Goal: Task Accomplishment & Management: Complete application form

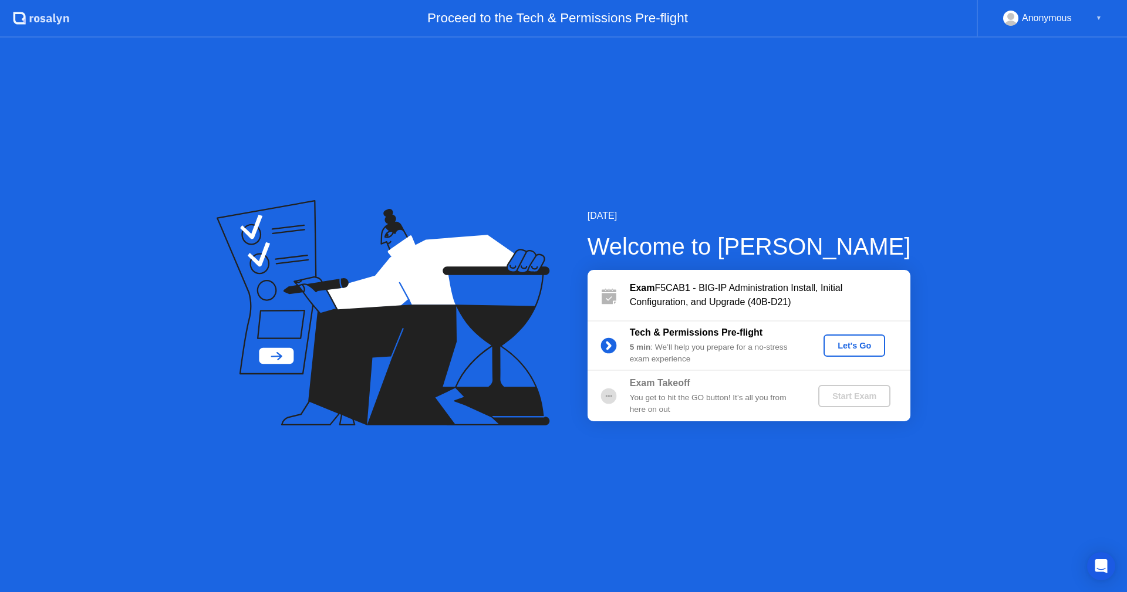
click at [858, 345] on div "Let's Go" at bounding box center [854, 345] width 52 height 9
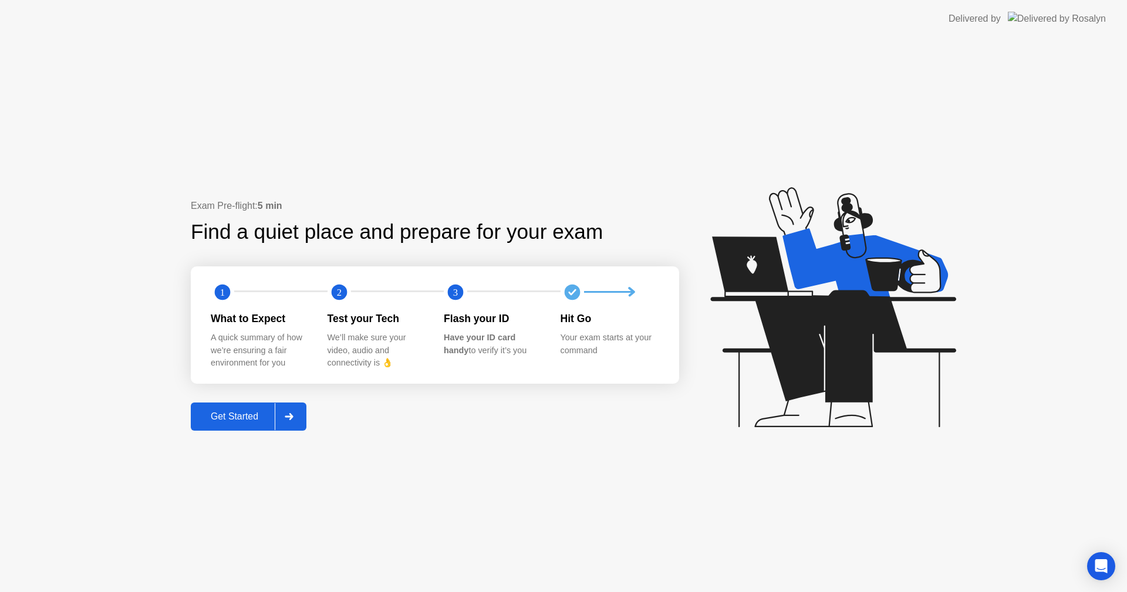
click at [254, 418] on div "Get Started" at bounding box center [234, 417] width 80 height 11
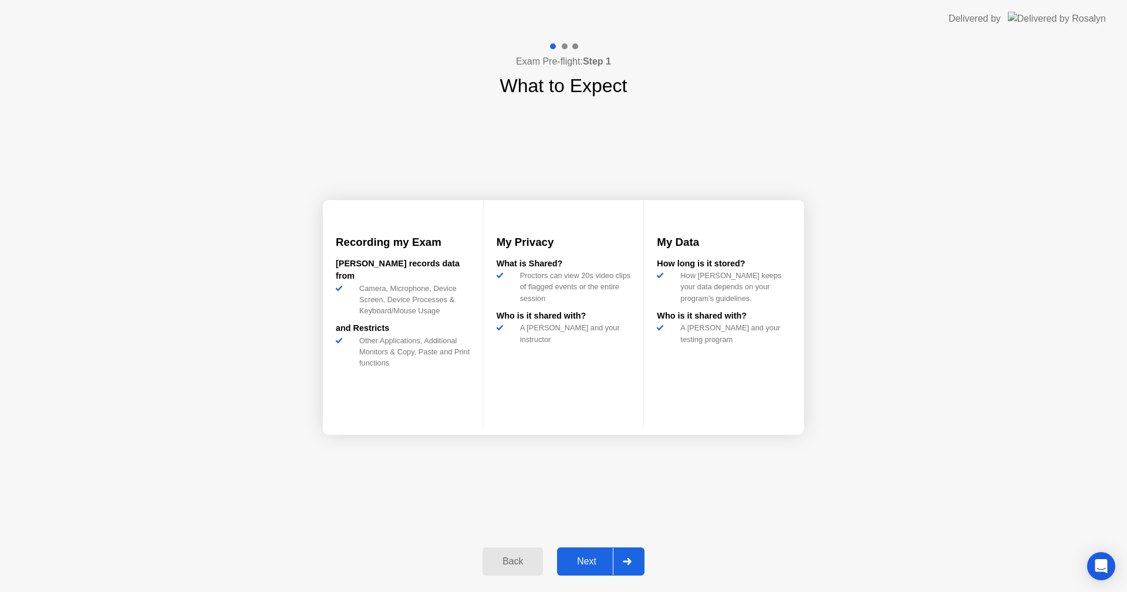
click at [592, 481] on div "Recording my Exam [PERSON_NAME] records data from Camera, Microphone, Device Sc…" at bounding box center [563, 317] width 481 height 435
click at [585, 558] on div "Next" at bounding box center [587, 562] width 52 height 11
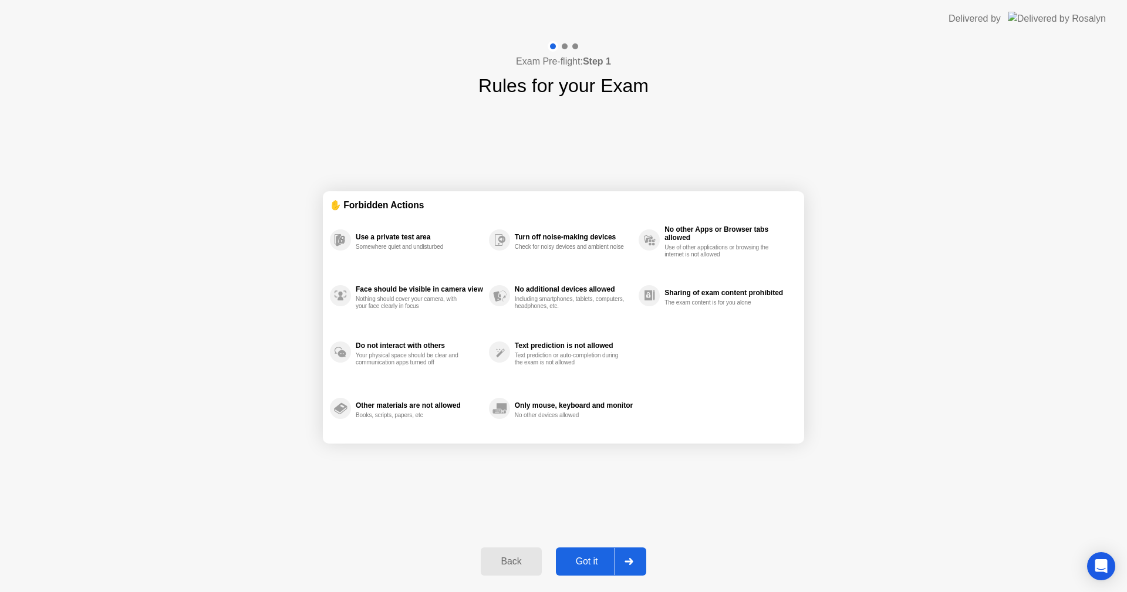
click at [585, 558] on div "Got it" at bounding box center [587, 562] width 55 height 11
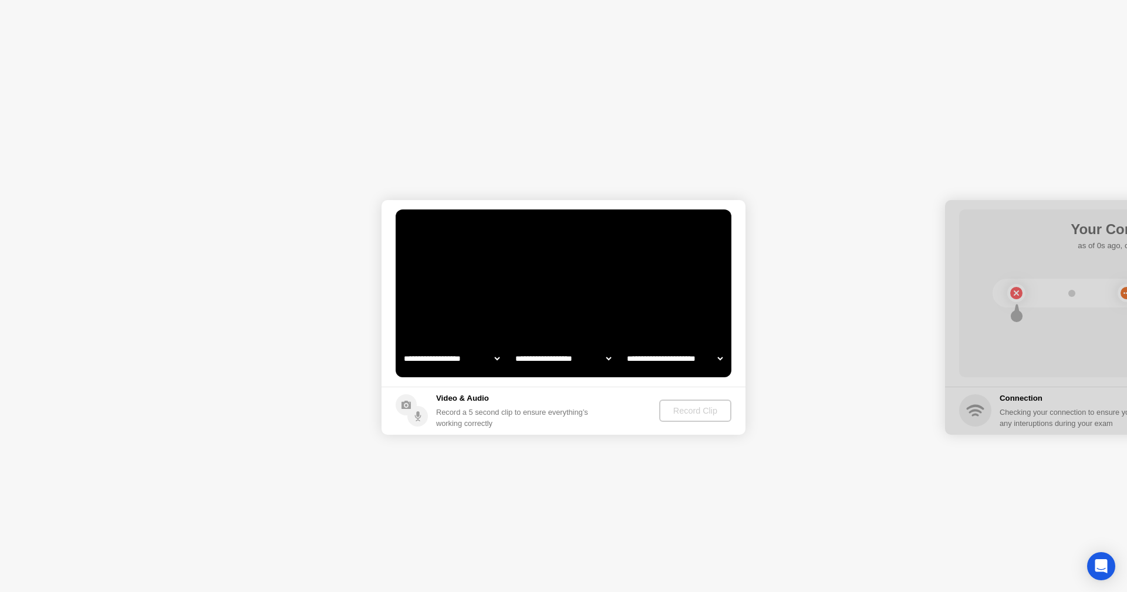
select select "**********"
select select "*******"
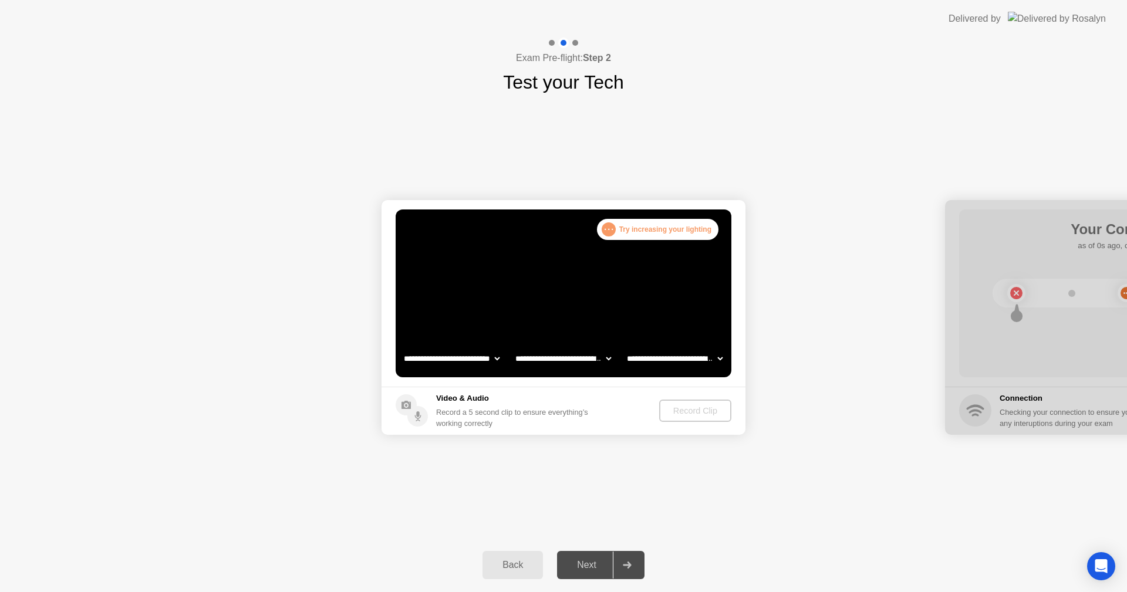
click at [597, 571] on div "Next" at bounding box center [587, 565] width 52 height 11
click at [702, 355] on select "**********" at bounding box center [675, 358] width 100 height 23
select select "**********"
click at [625, 347] on select "**********" at bounding box center [675, 358] width 100 height 23
click at [604, 356] on select "**********" at bounding box center [563, 358] width 100 height 23
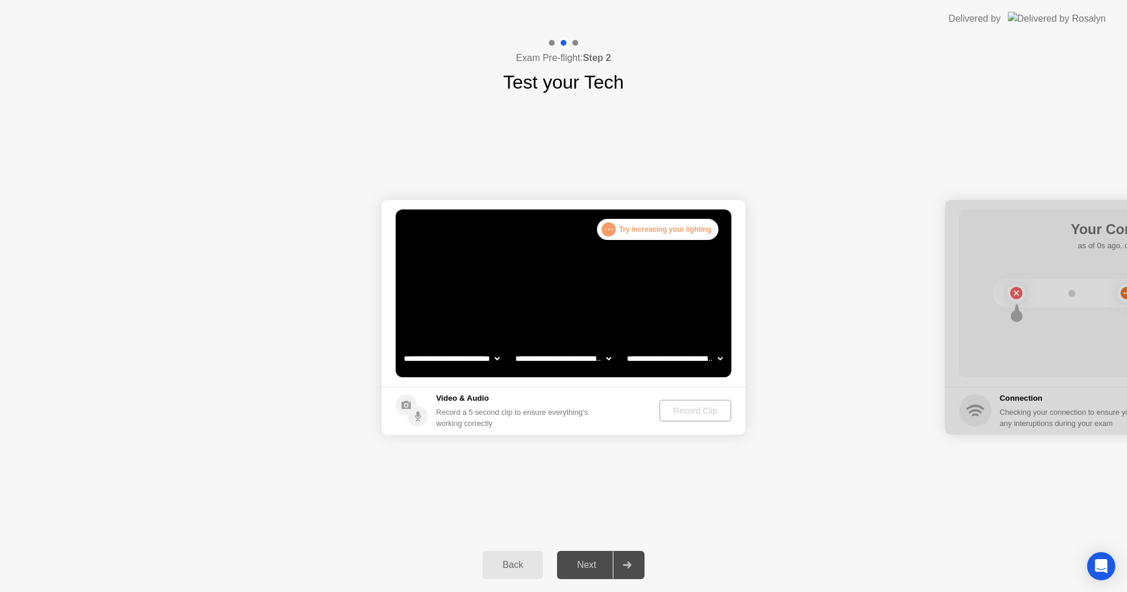
select select "**********"
click at [513, 347] on select "**********" at bounding box center [563, 358] width 100 height 23
click at [499, 362] on select "**********" at bounding box center [452, 358] width 100 height 23
click at [402, 347] on select "**********" at bounding box center [452, 358] width 100 height 23
click at [697, 414] on div "Record Clip" at bounding box center [695, 410] width 63 height 9
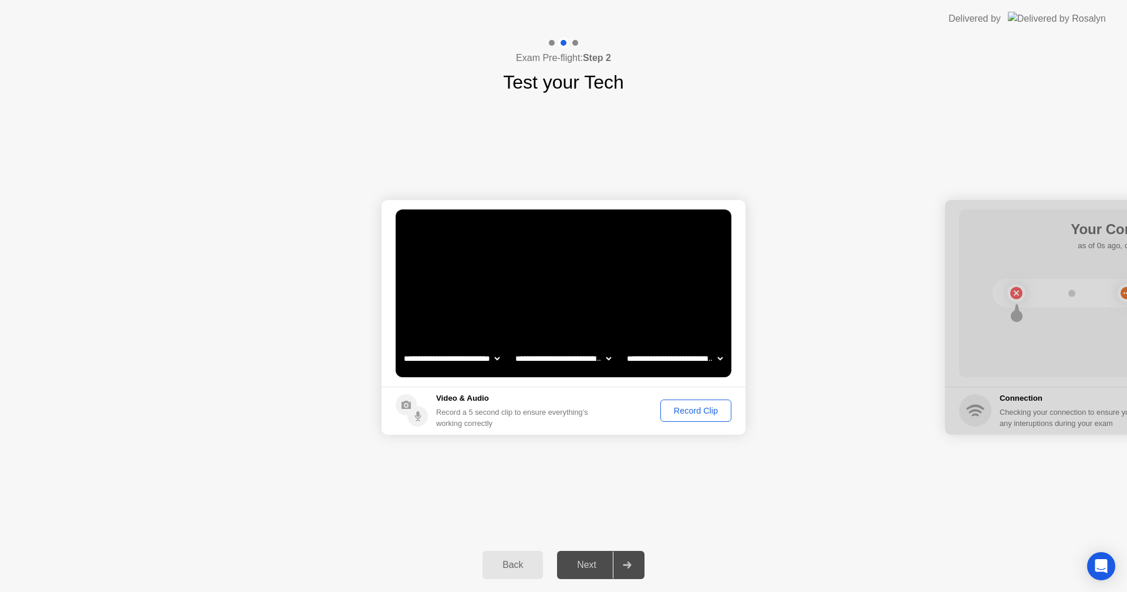
click at [698, 410] on div "Record Clip" at bounding box center [696, 410] width 63 height 9
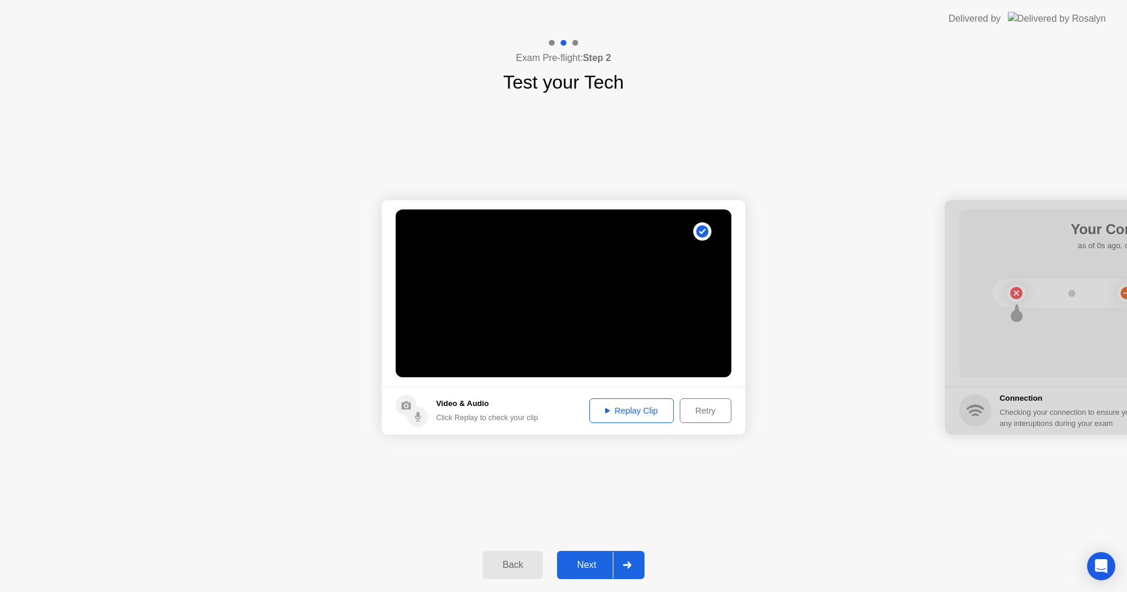
click at [639, 411] on div "Replay Clip" at bounding box center [632, 410] width 76 height 9
click at [617, 416] on div "Replay Clip" at bounding box center [632, 410] width 76 height 9
click at [705, 410] on div "Retry" at bounding box center [705, 410] width 43 height 9
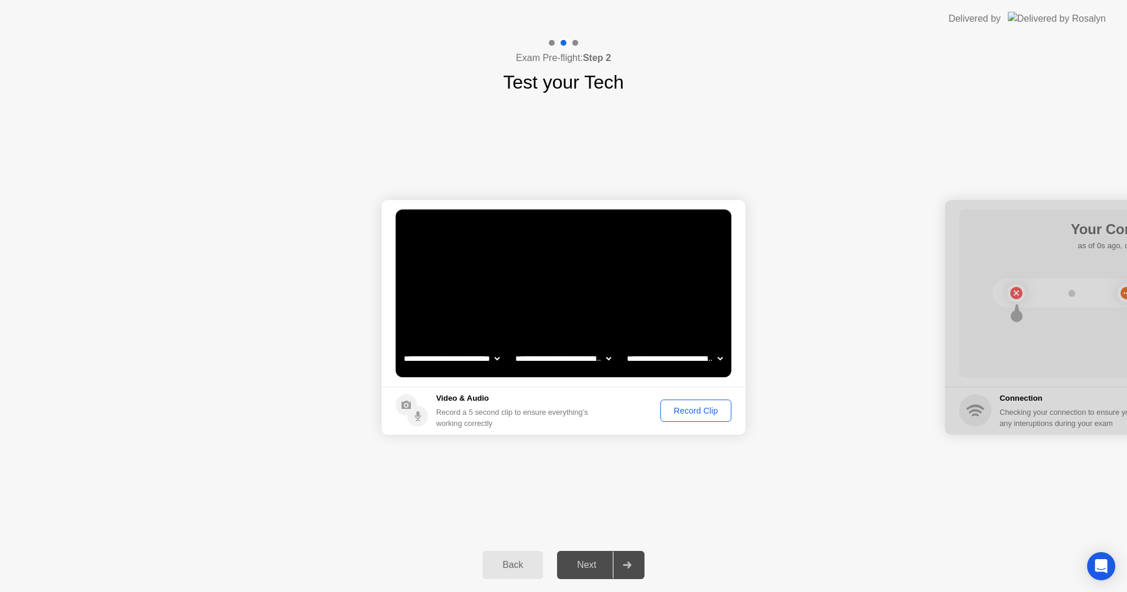
click at [705, 410] on div "Record Clip" at bounding box center [696, 410] width 63 height 9
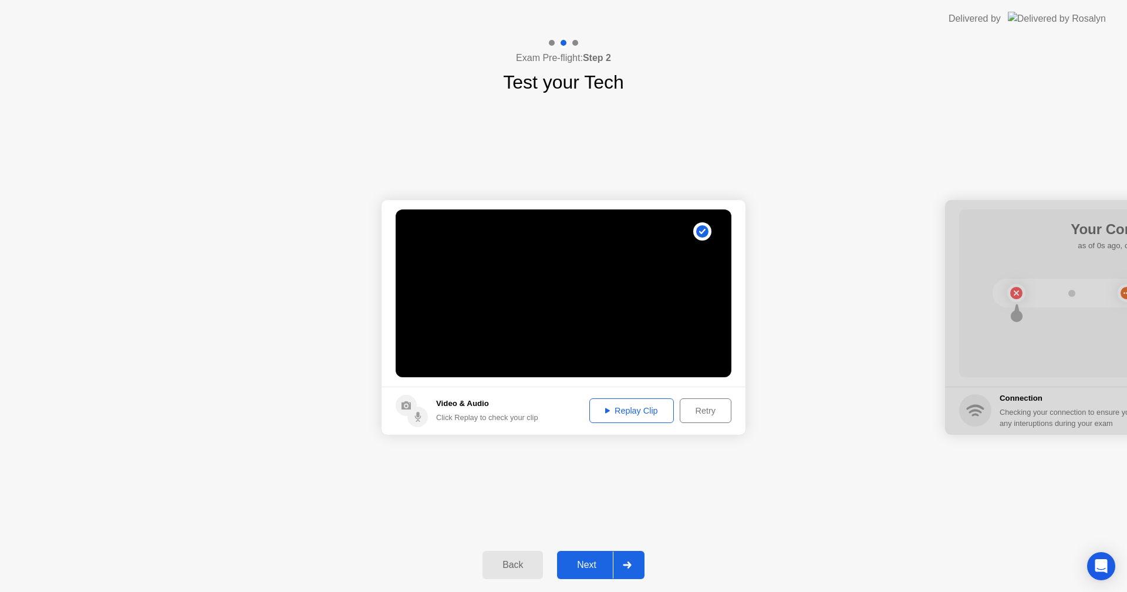
click at [590, 565] on div "Next" at bounding box center [587, 565] width 52 height 11
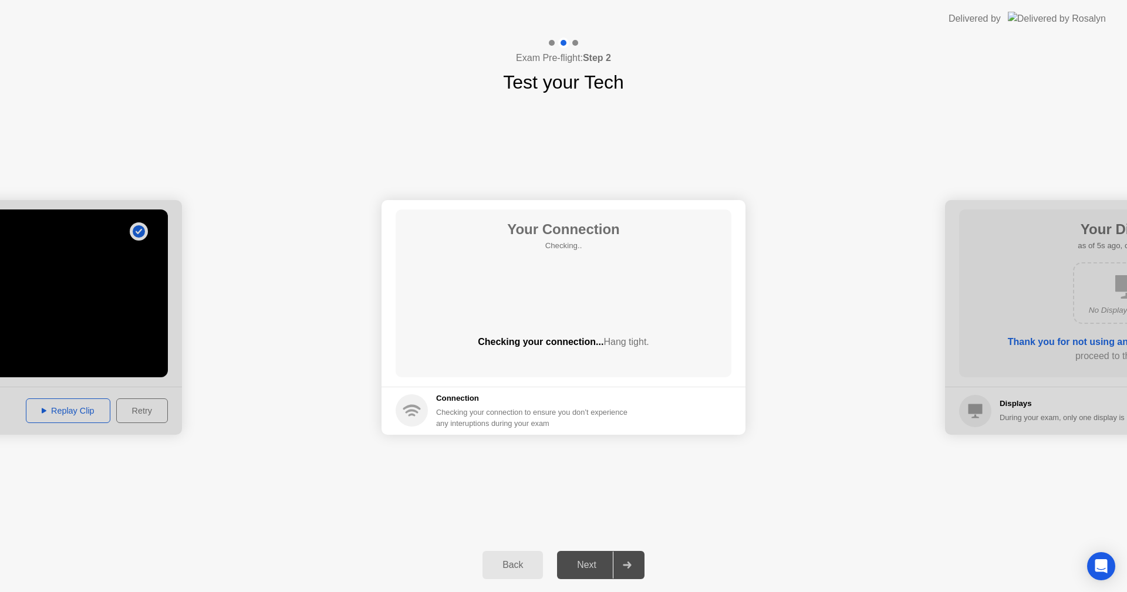
click at [611, 339] on span "Hang tight." at bounding box center [626, 342] width 45 height 10
click at [416, 405] on circle at bounding box center [412, 411] width 32 height 32
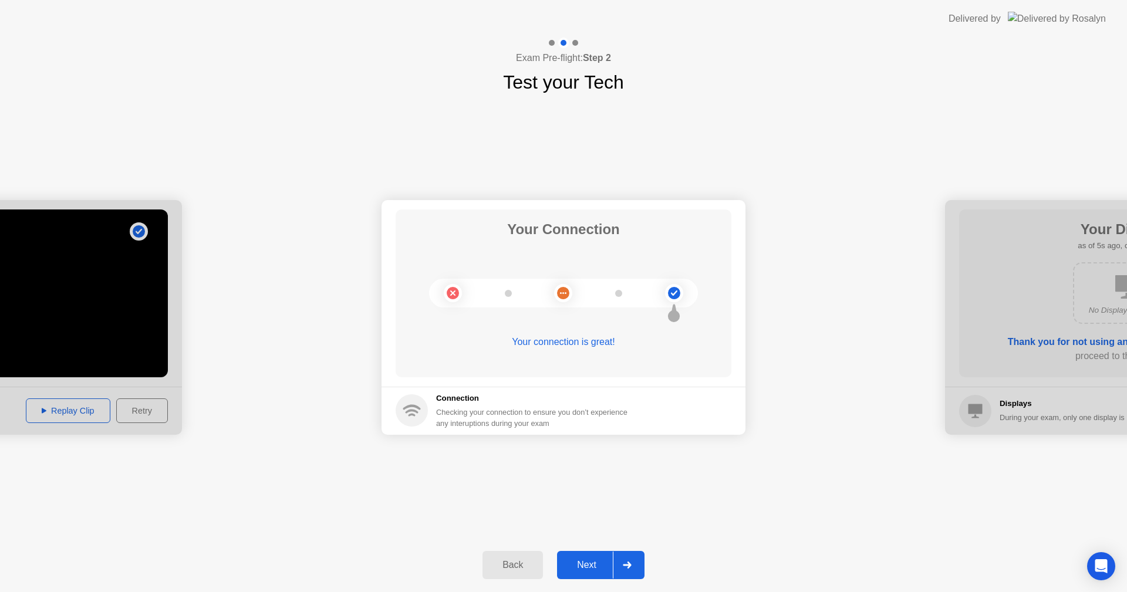
click at [631, 563] on icon at bounding box center [627, 565] width 9 height 7
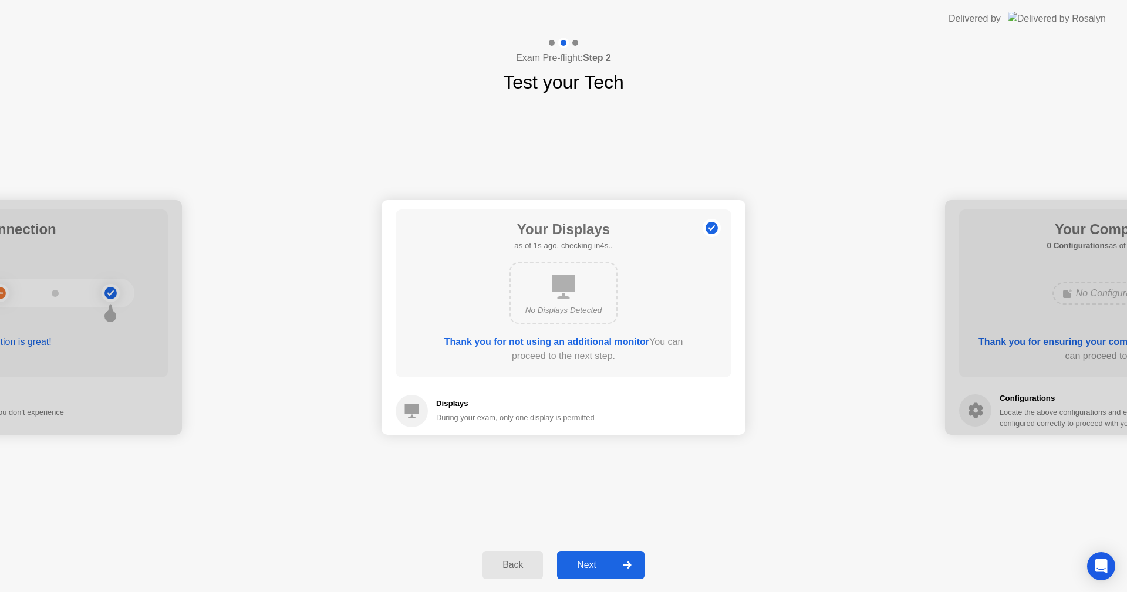
click at [614, 562] on div at bounding box center [627, 565] width 28 height 27
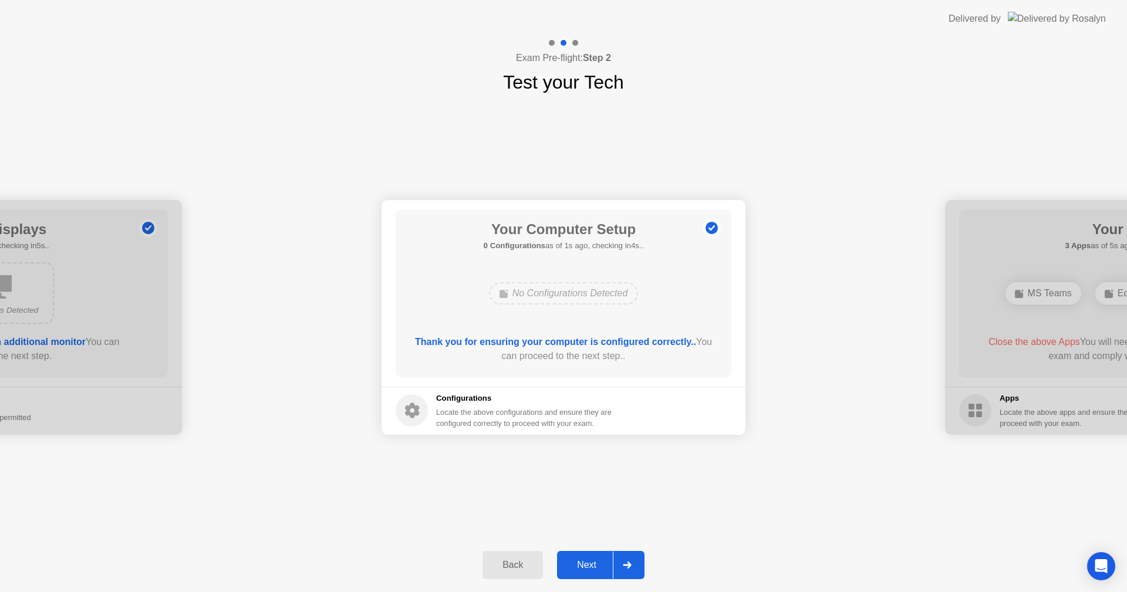
click at [614, 562] on div at bounding box center [627, 565] width 28 height 27
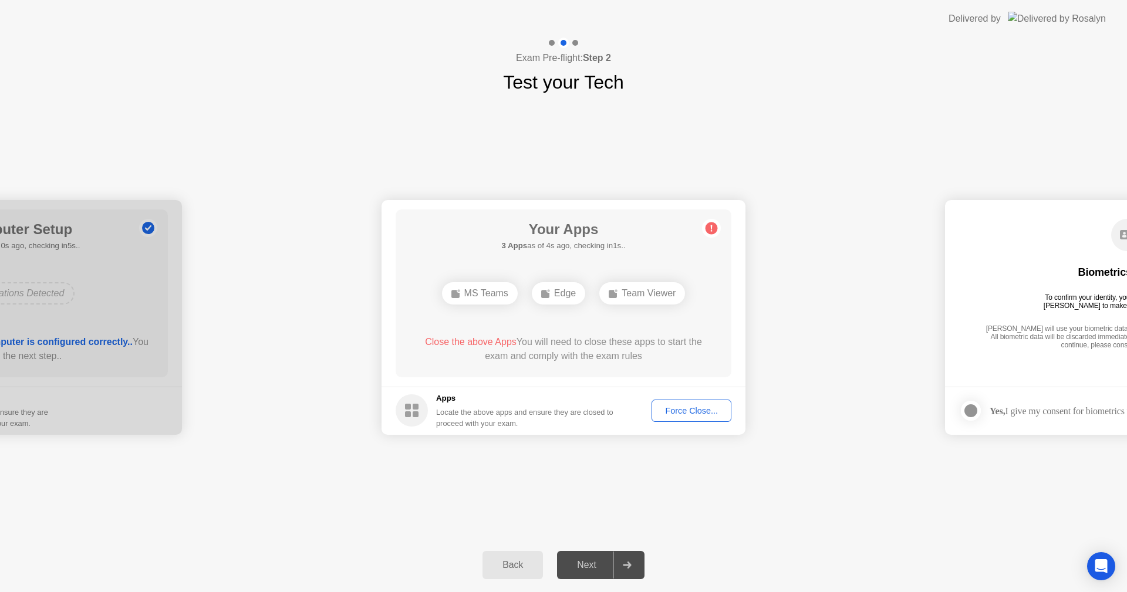
click at [698, 414] on div "Force Close..." at bounding box center [692, 410] width 72 height 9
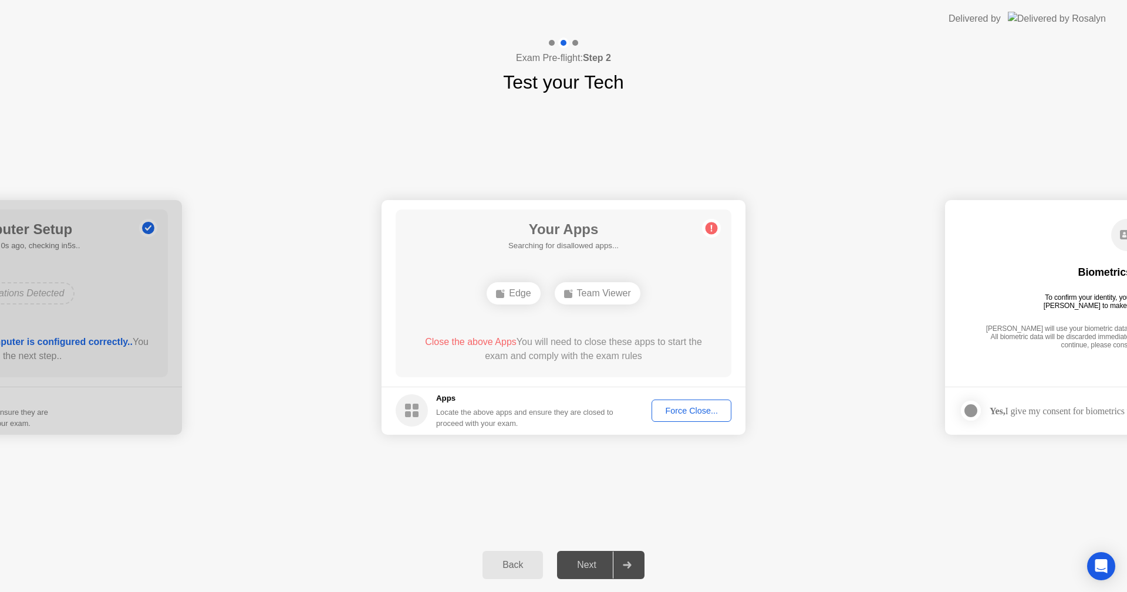
click at [696, 406] on div "Force Close..." at bounding box center [692, 410] width 72 height 9
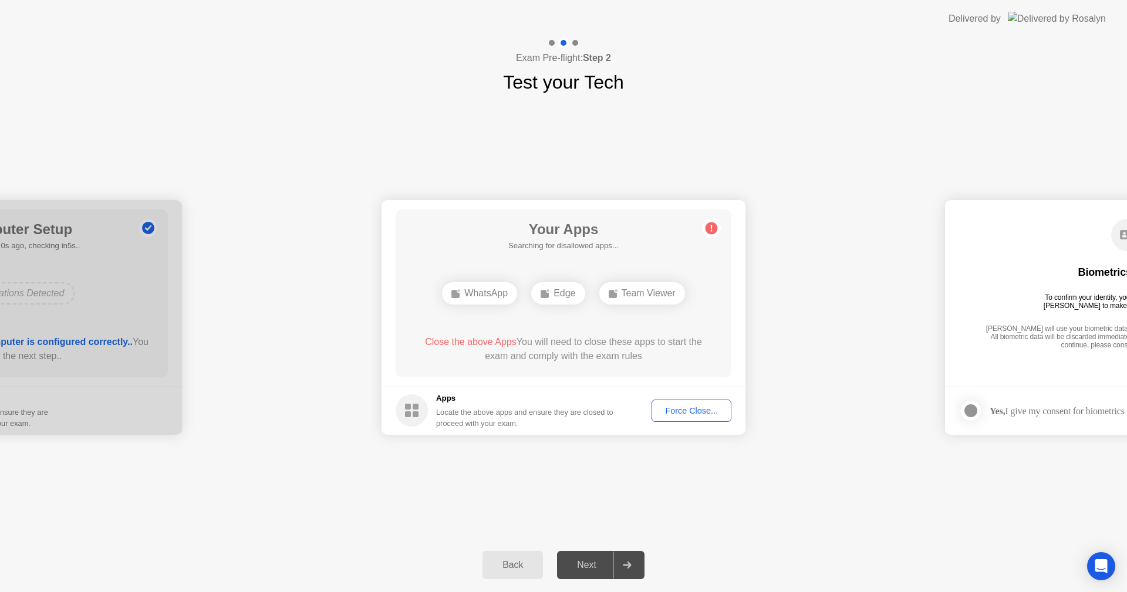
click at [477, 341] on span "Close the above Apps" at bounding box center [471, 342] width 92 height 10
click at [685, 413] on div "Force Close..." at bounding box center [692, 410] width 72 height 9
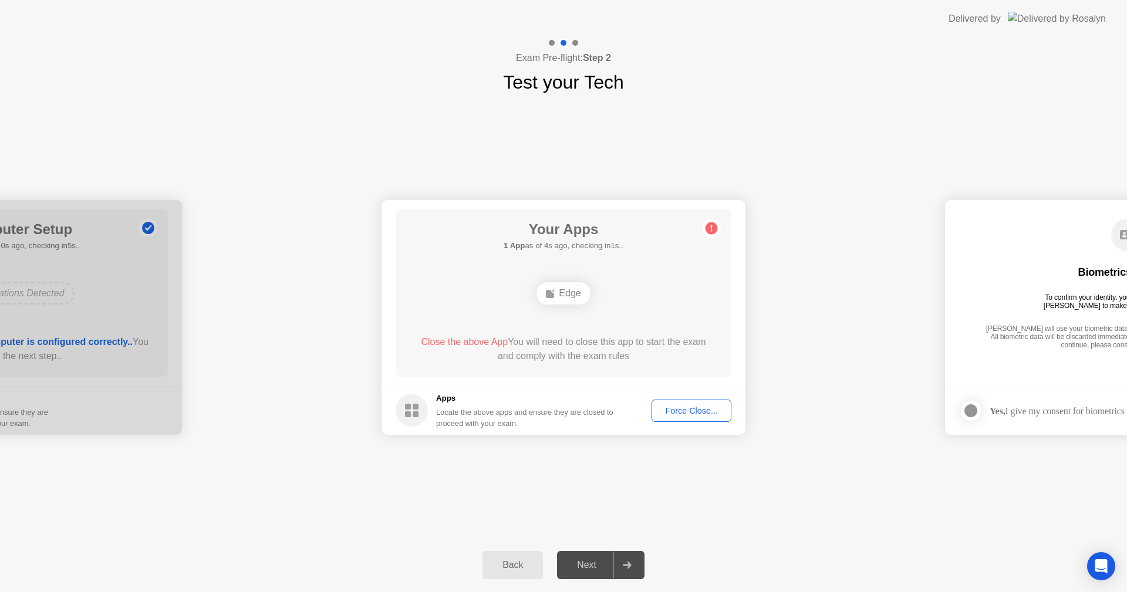
click at [676, 409] on div "Force Close..." at bounding box center [692, 410] width 72 height 9
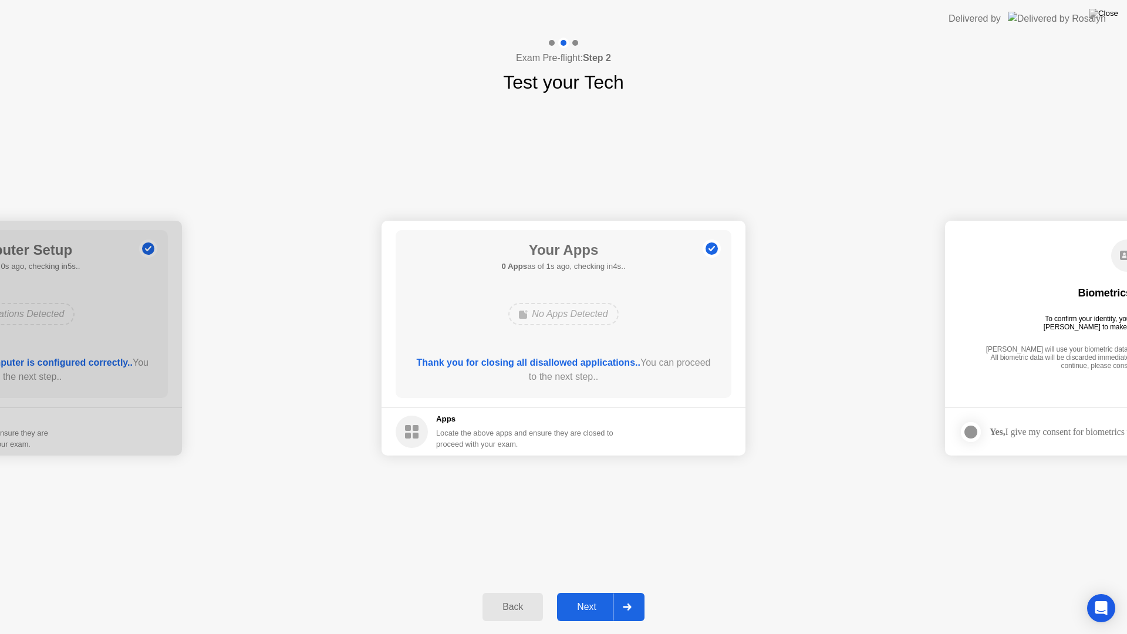
click at [614, 592] on div at bounding box center [627, 607] width 28 height 27
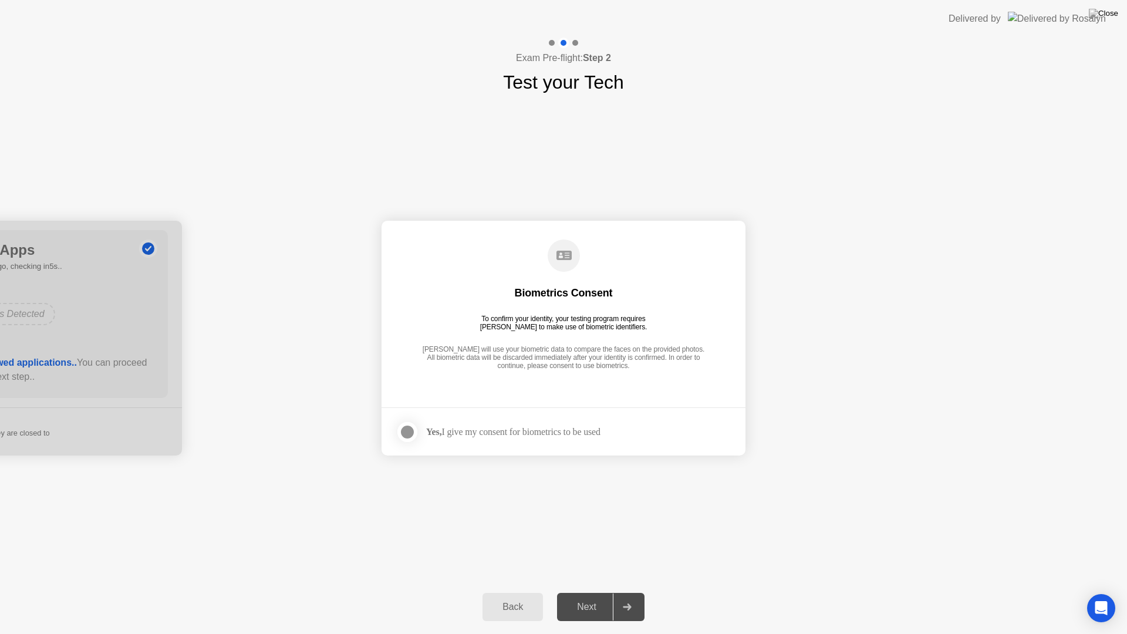
click at [622, 592] on div at bounding box center [627, 607] width 28 height 27
click at [399, 440] on label at bounding box center [411, 431] width 31 height 23
click at [625, 592] on icon at bounding box center [627, 607] width 9 height 7
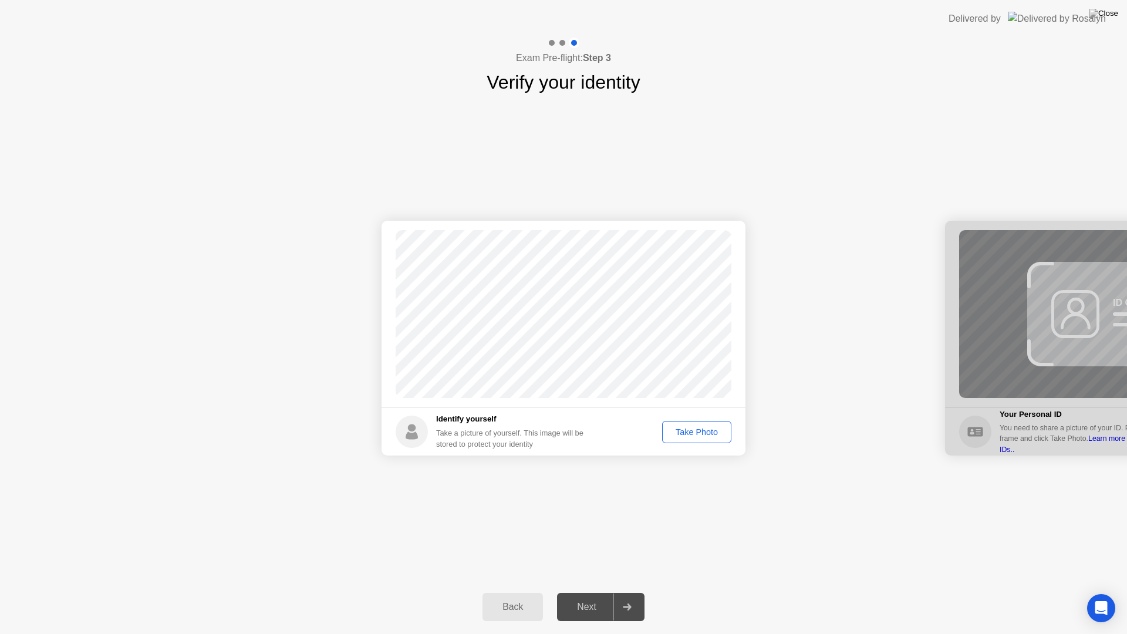
click at [693, 429] on div "Take Photo" at bounding box center [696, 431] width 61 height 9
click at [604, 592] on button "Next" at bounding box center [600, 607] width 87 height 28
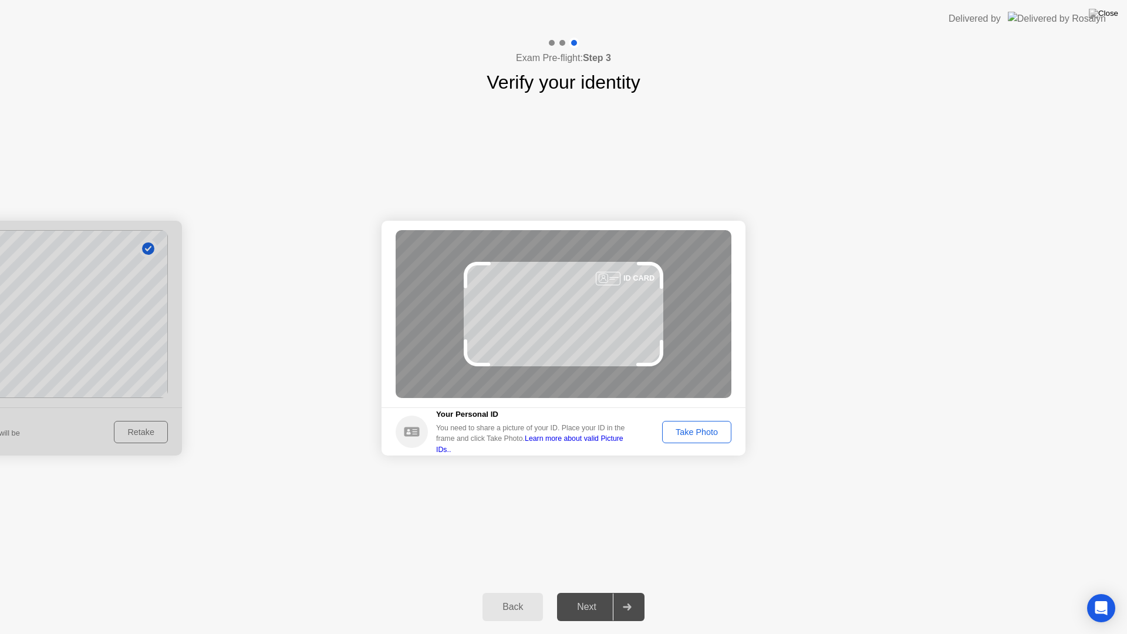
click at [683, 427] on div "Take Photo" at bounding box center [696, 431] width 61 height 9
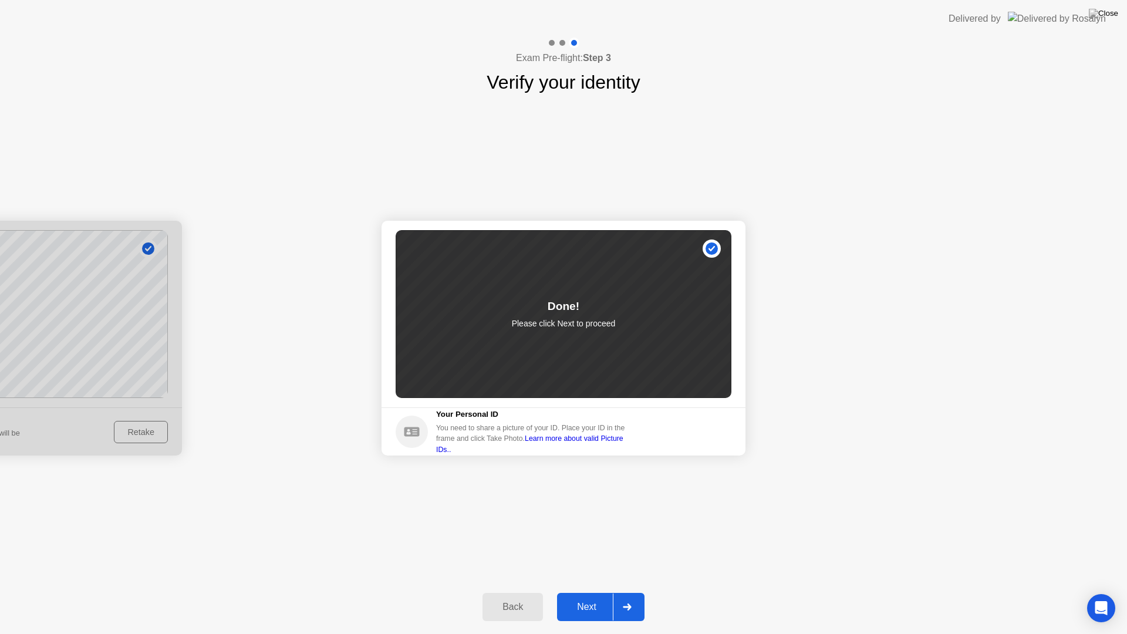
click at [585, 592] on div "Next" at bounding box center [587, 607] width 52 height 11
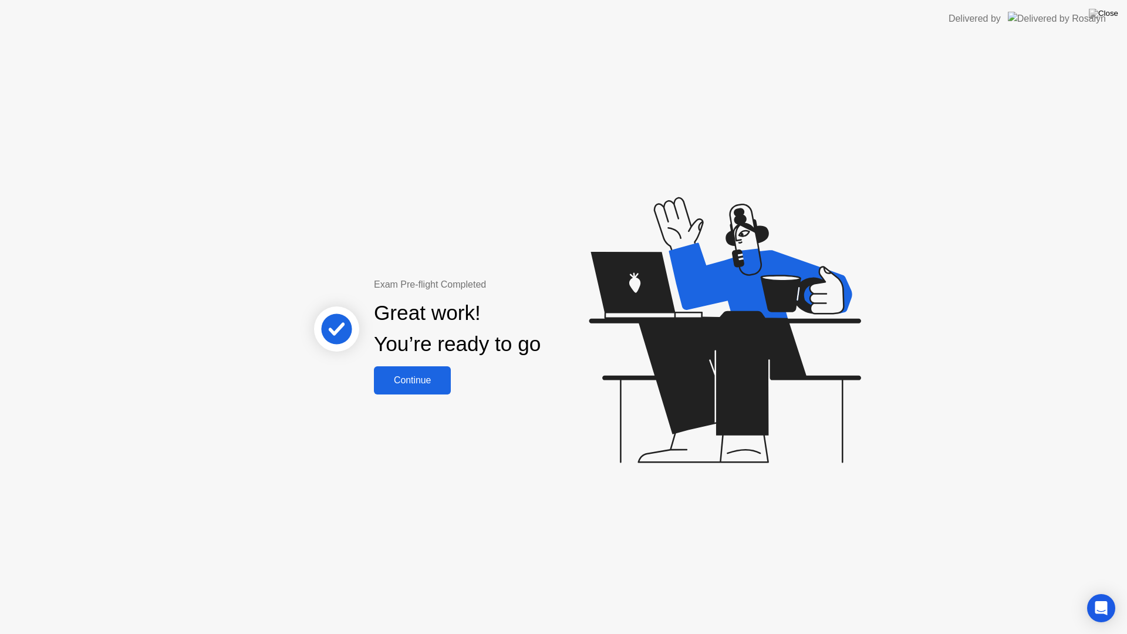
click at [429, 393] on button "Continue" at bounding box center [412, 380] width 77 height 28
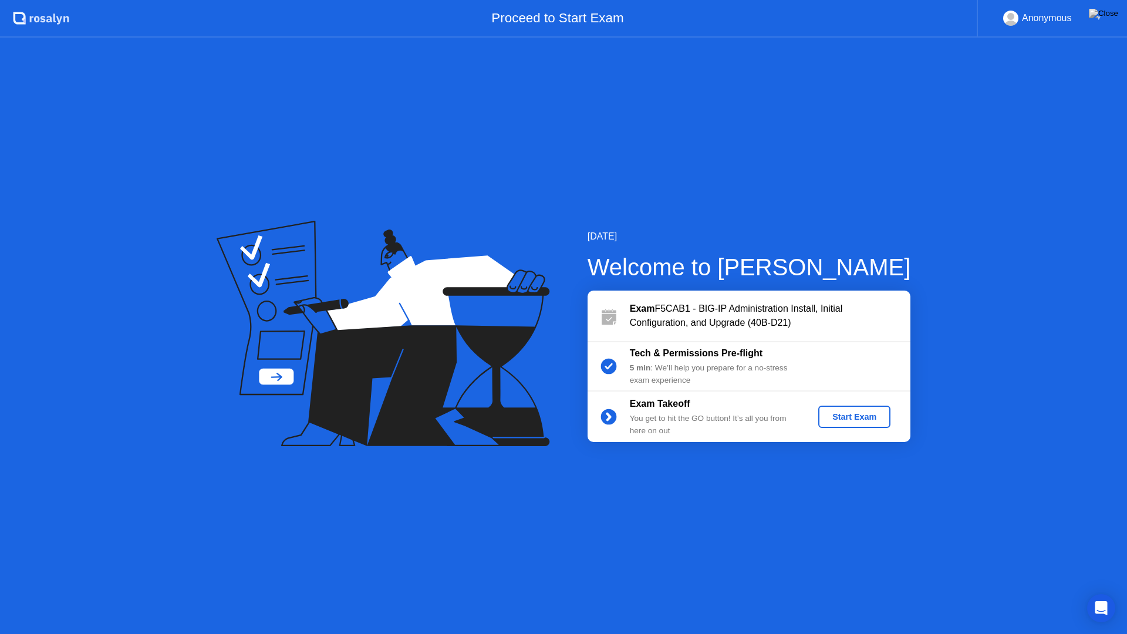
click at [865, 416] on div "Start Exam" at bounding box center [854, 416] width 63 height 9
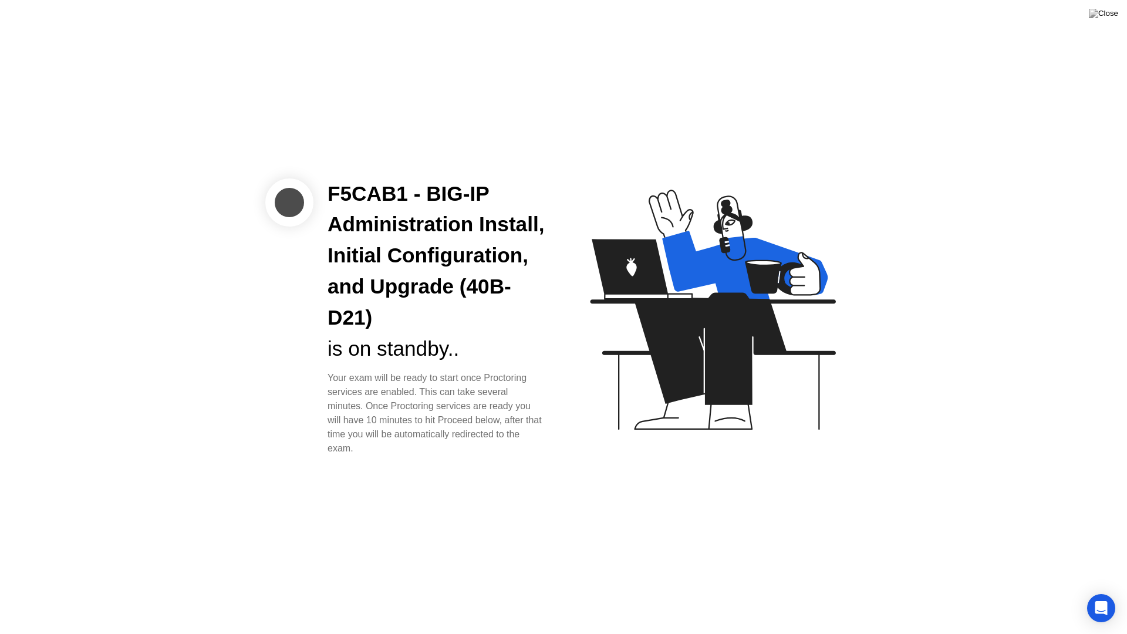
click at [799, 480] on div "F5CAB1 - BIG-IP Administration Install, Initial Configuration, and Upgrade (40B…" at bounding box center [563, 317] width 1127 height 634
click at [417, 359] on div "is on standby.." at bounding box center [436, 349] width 217 height 31
click at [1110, 592] on div "Open Intercom Messenger" at bounding box center [1101, 608] width 31 height 31
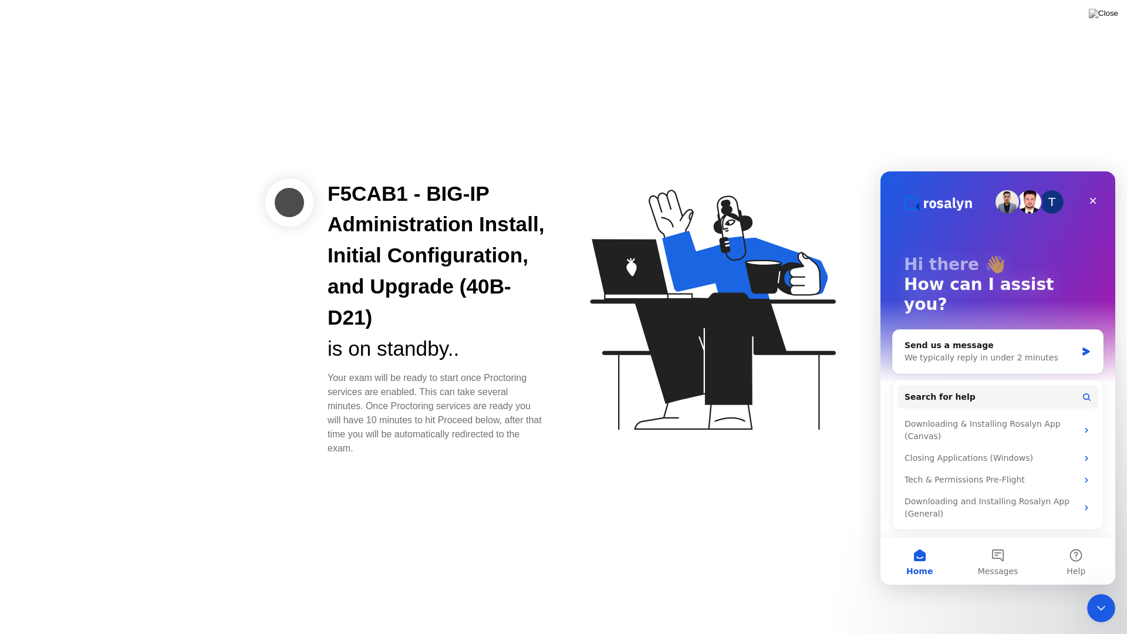
click at [734, 502] on div "F5CAB1 - BIG-IP Administration Install, Initial Configuration, and Upgrade (40B…" at bounding box center [563, 317] width 1127 height 634
click at [1094, 201] on icon "Close" at bounding box center [1093, 201] width 6 height 6
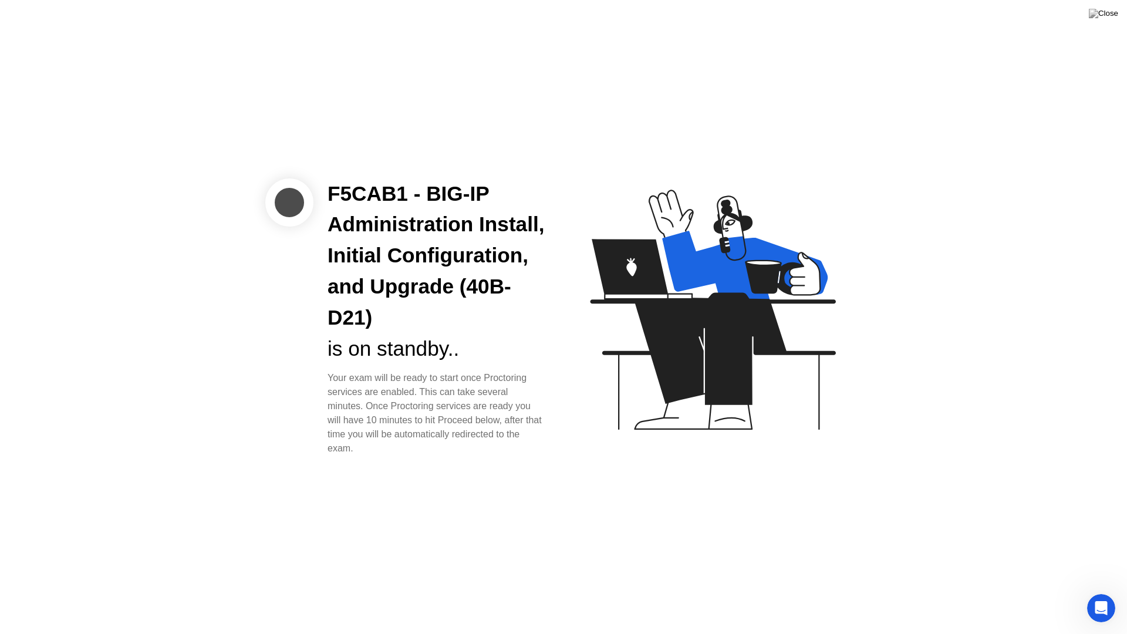
click at [430, 489] on div "F5CAB1 - BIG-IP Administration Install, Initial Configuration, and Upgrade (40B…" at bounding box center [563, 317] width 1127 height 634
click at [732, 261] on icon at bounding box center [712, 310] width 245 height 240
click at [892, 541] on div "F5CAB1 - BIG-IP Administration Install, Initial Configuration, and Upgrade (40B…" at bounding box center [563, 317] width 1127 height 634
click at [294, 211] on div at bounding box center [289, 202] width 48 height 48
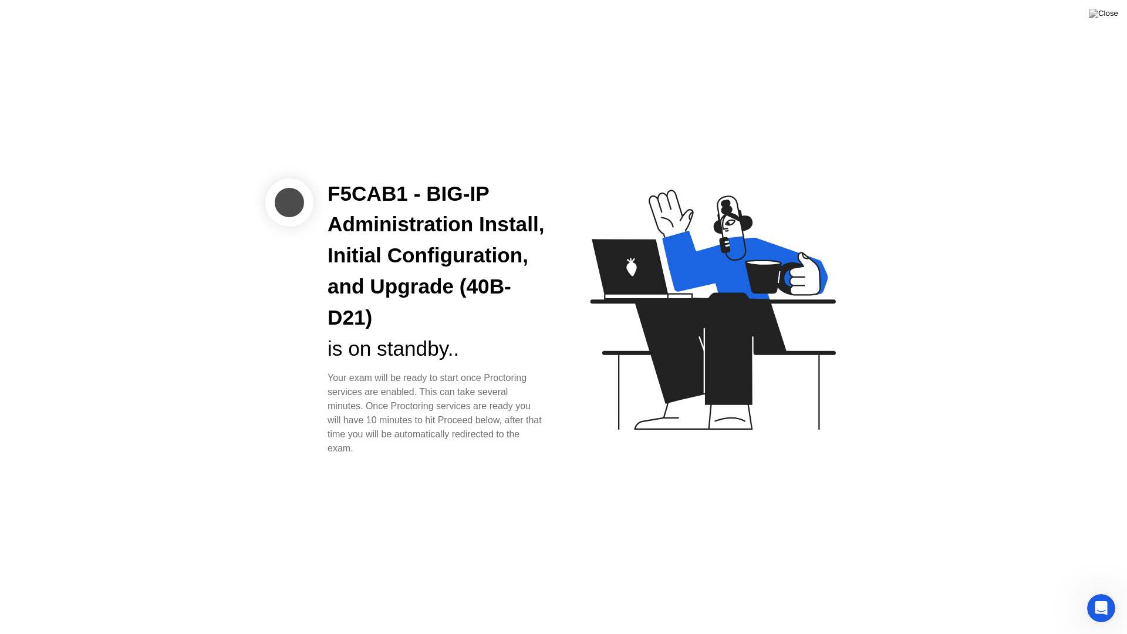
click at [808, 401] on icon at bounding box center [710, 315] width 303 height 301
click at [784, 459] on icon at bounding box center [710, 315] width 303 height 301
click at [630, 324] on icon at bounding box center [710, 315] width 303 height 301
click at [764, 481] on div "F5CAB1 - BIG-IP Administration Install, Initial Configuration, and Upgrade (40B…" at bounding box center [563, 317] width 1127 height 634
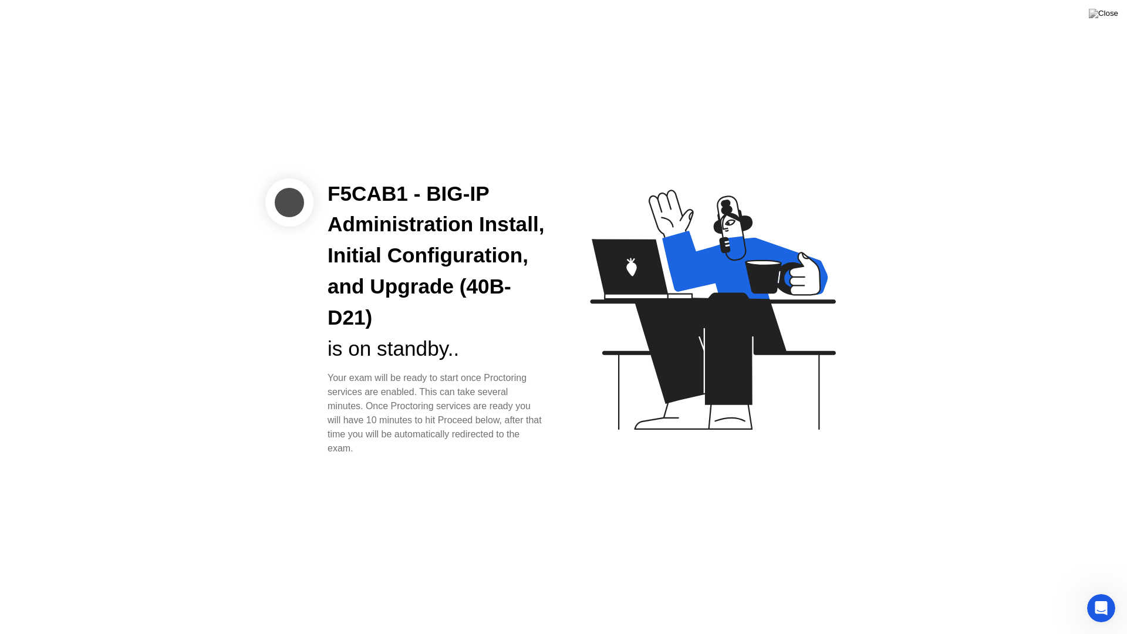
click at [764, 481] on div "F5CAB1 - BIG-IP Administration Install, Initial Configuration, and Upgrade (40B…" at bounding box center [563, 317] width 1127 height 634
click at [658, 369] on icon at bounding box center [712, 310] width 245 height 240
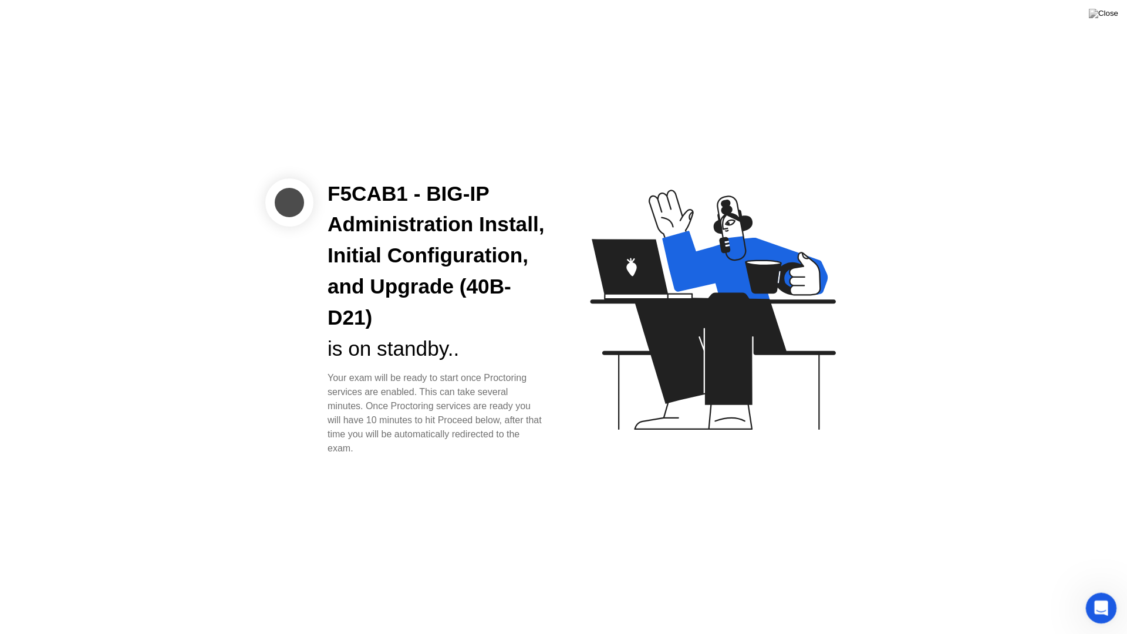
click at [1089, 592] on div "Open Intercom Messenger" at bounding box center [1099, 606] width 39 height 39
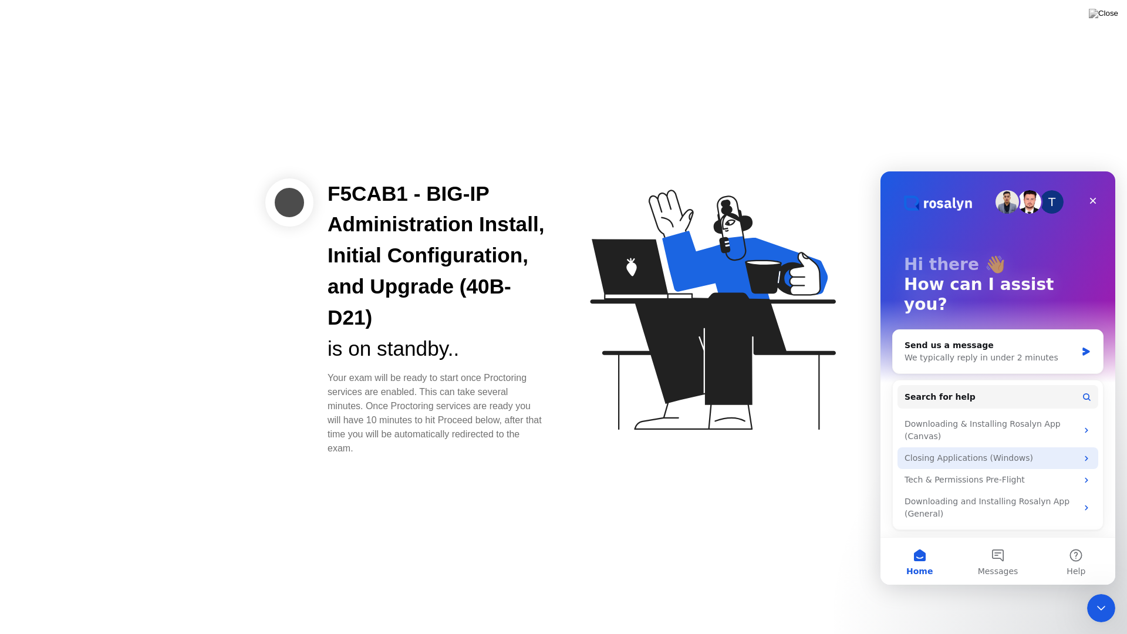
click at [989, 452] on div "Closing Applications (Windows)" at bounding box center [991, 458] width 173 height 12
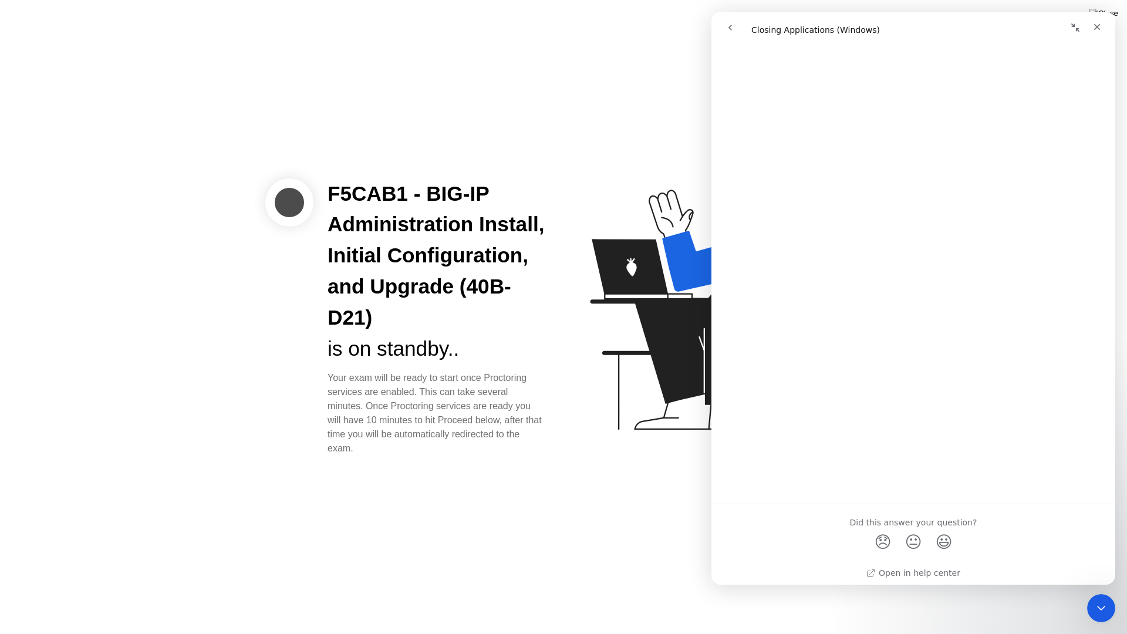
scroll to position [1157, 0]
click at [1096, 32] on div "Close" at bounding box center [1097, 26] width 21 height 21
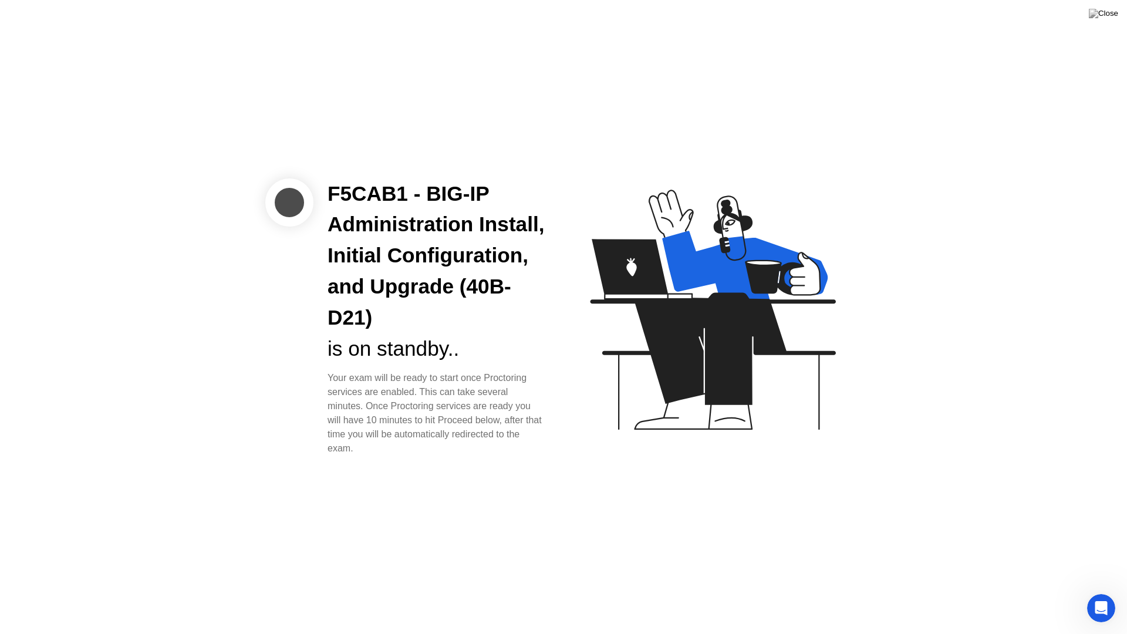
click at [294, 206] on div at bounding box center [289, 202] width 48 height 48
click at [833, 518] on div "F5CAB1 - BIG-IP Administration Install, Initial Configuration, and Upgrade (40B…" at bounding box center [563, 317] width 1127 height 634
click at [920, 390] on div "F5CAB1 - BIG-IP Administration Install, Initial Configuration, and Upgrade (40B…" at bounding box center [563, 317] width 1127 height 634
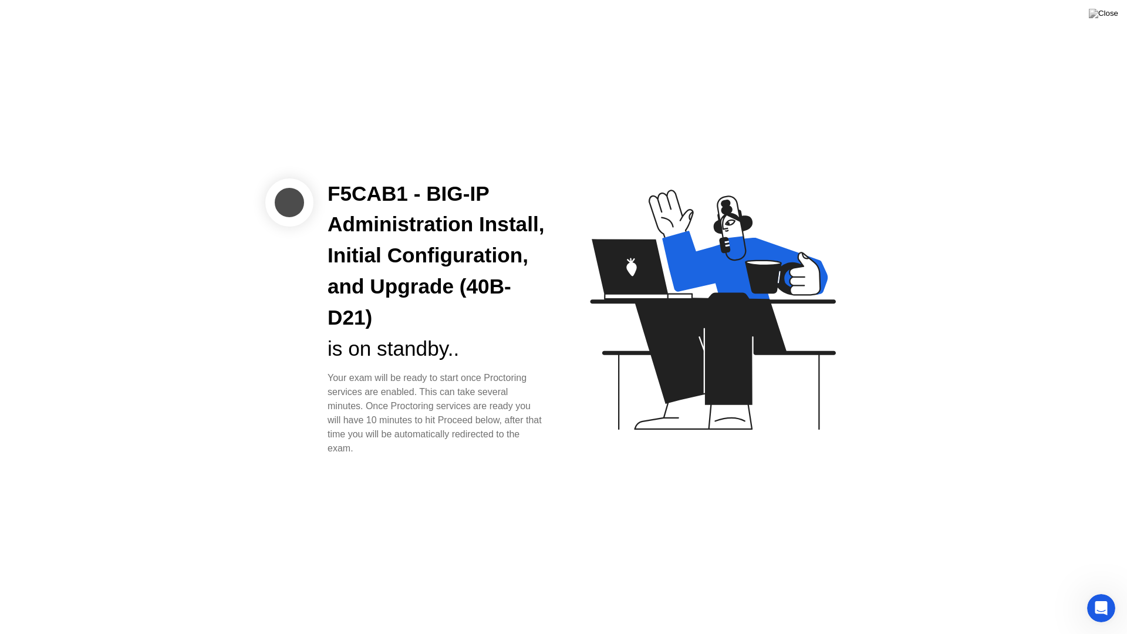
click at [920, 390] on div "F5CAB1 - BIG-IP Administration Install, Initial Configuration, and Upgrade (40B…" at bounding box center [563, 317] width 1127 height 634
click at [1104, 15] on button at bounding box center [1103, 13] width 35 height 15
